Goal: Task Accomplishment & Management: Manage account settings

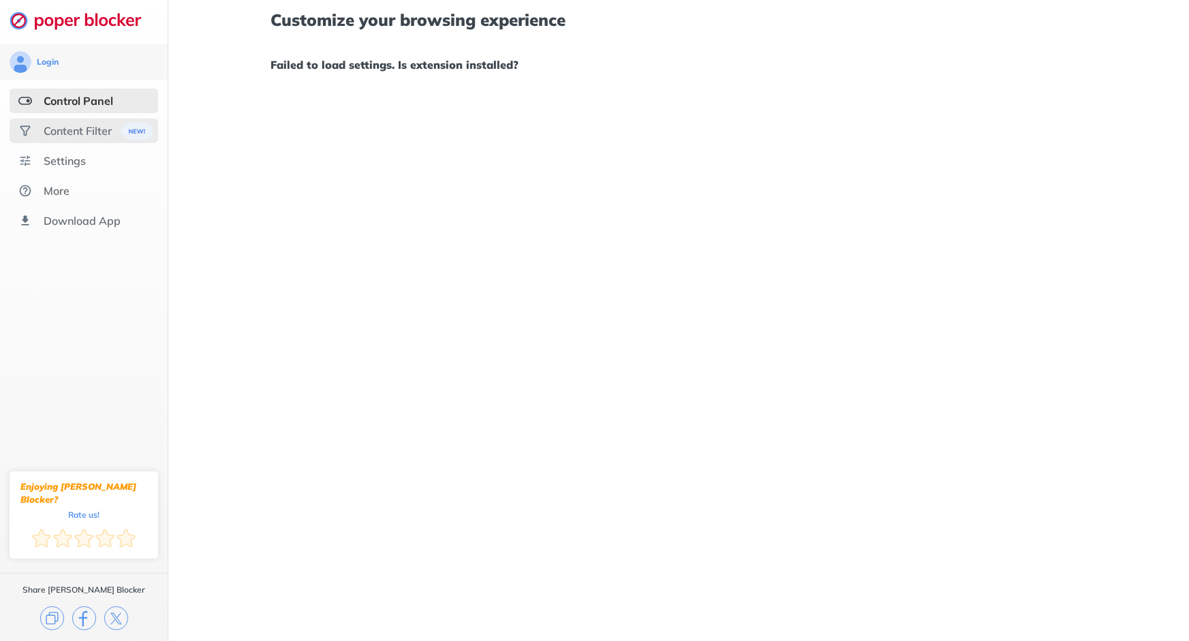
click at [87, 134] on div "Content Filter" at bounding box center [78, 131] width 68 height 14
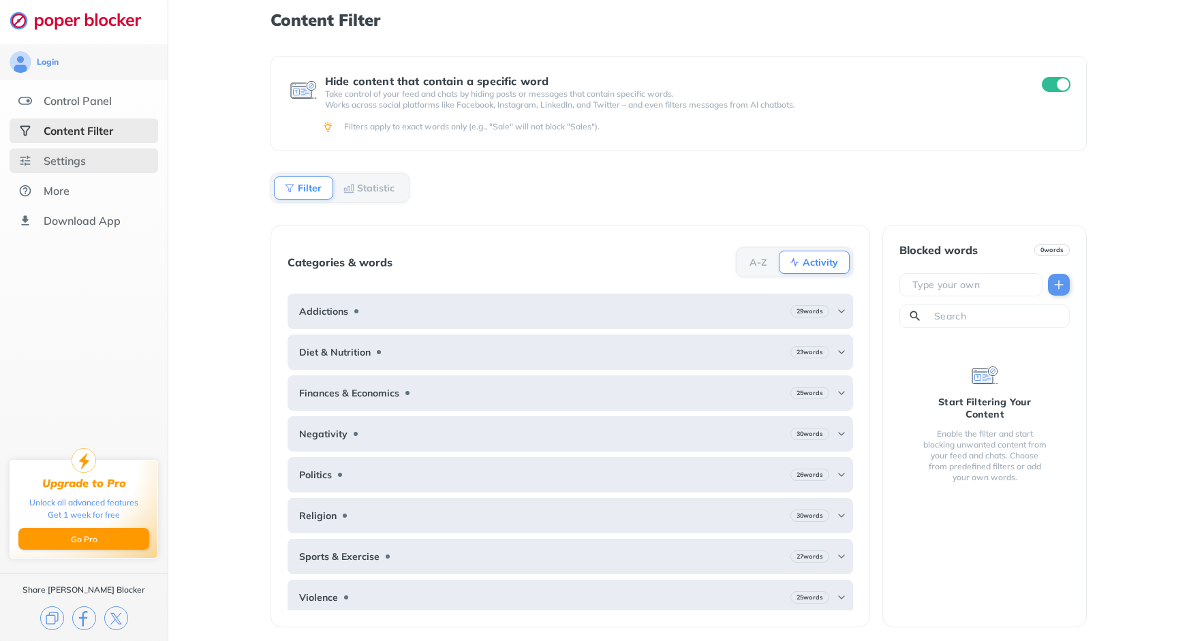
click at [76, 164] on div "Settings" at bounding box center [65, 161] width 42 height 14
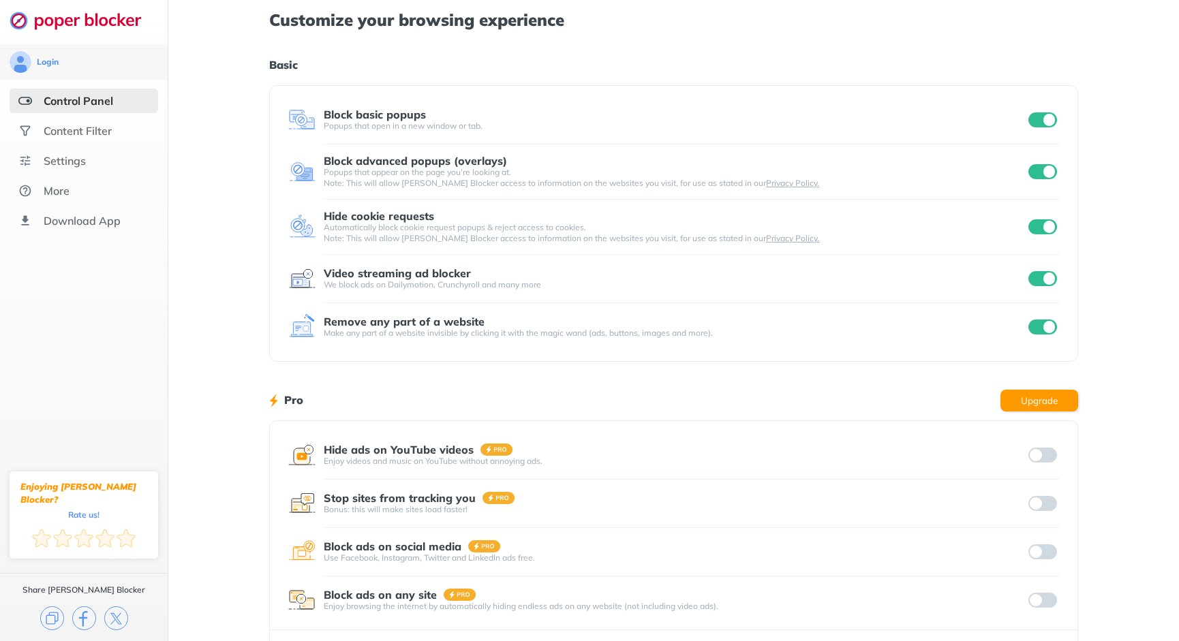
click at [1041, 330] on input "checkbox" at bounding box center [1042, 327] width 29 height 15
click at [1047, 277] on input "checkbox" at bounding box center [1042, 278] width 29 height 15
click at [1048, 232] on input "checkbox" at bounding box center [1042, 226] width 29 height 15
click at [1041, 172] on input "checkbox" at bounding box center [1042, 171] width 29 height 15
click at [1047, 126] on input "checkbox" at bounding box center [1042, 119] width 29 height 15
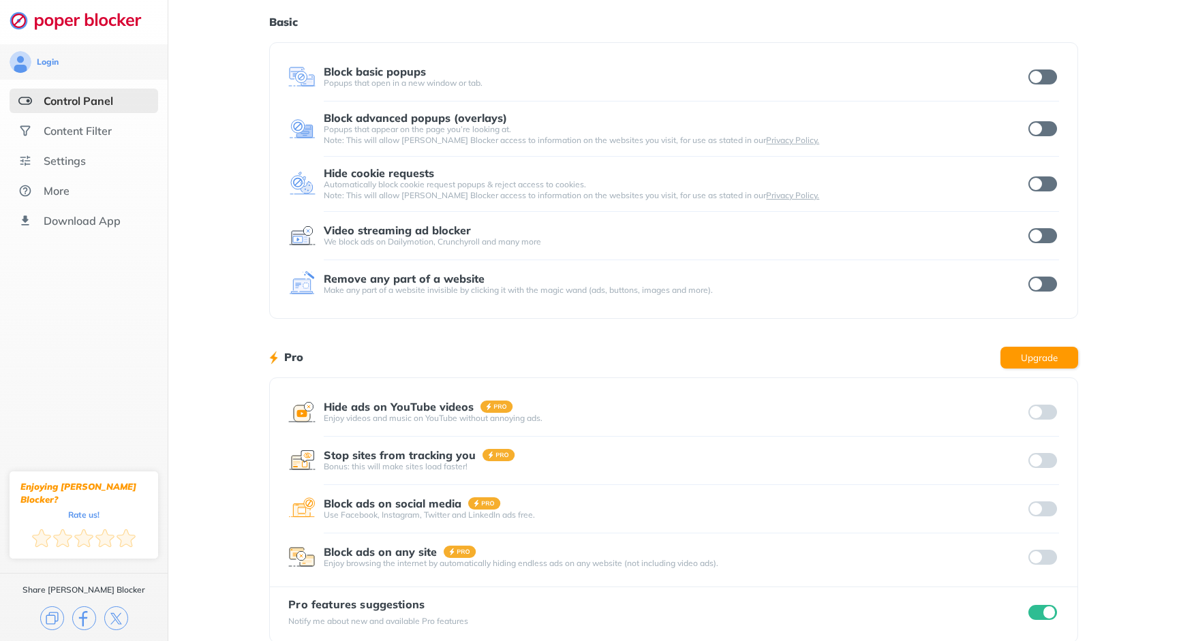
scroll to position [63, 0]
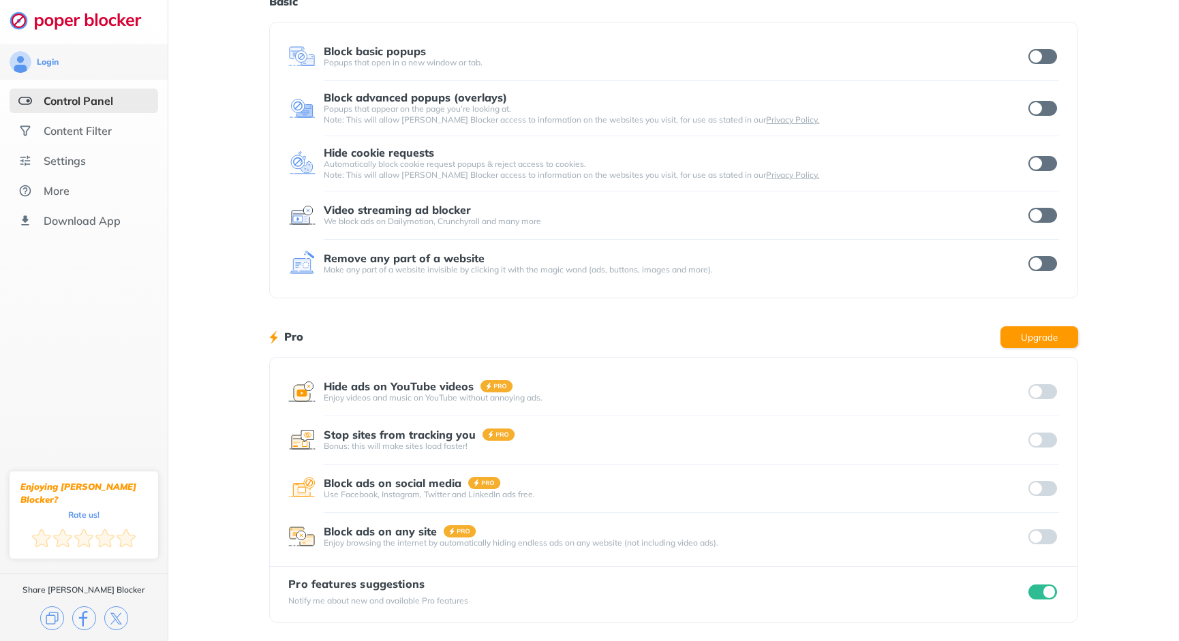
click at [1113, 55] on div "Customize your browsing experience Basic Block basic popups Popups that open in…" at bounding box center [673, 289] width 1011 height 705
click at [1041, 259] on input "checkbox" at bounding box center [1042, 263] width 29 height 15
click at [1049, 205] on div "Video streaming ad blocker We block ads on Dailymotion, Crunchyroll and many mo…" at bounding box center [673, 215] width 770 height 27
click at [1047, 170] on input "checkbox" at bounding box center [1042, 163] width 29 height 15
click at [1044, 211] on input "checkbox" at bounding box center [1042, 215] width 29 height 15
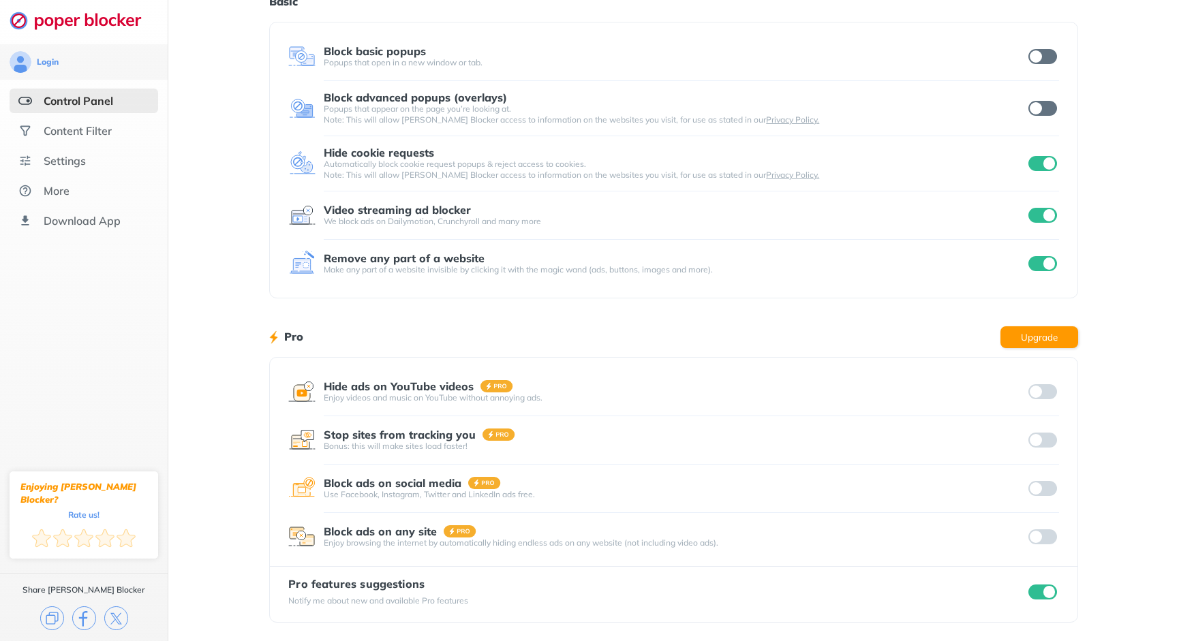
click at [1047, 100] on div "Login Control Panel Content Filter Settings More Download App Enjoying [PERSON_…" at bounding box center [589, 289] width 1179 height 705
click at [1043, 55] on input "checkbox" at bounding box center [1042, 56] width 29 height 15
click at [1041, 108] on input "checkbox" at bounding box center [1042, 108] width 29 height 15
